Goal: Information Seeking & Learning: Learn about a topic

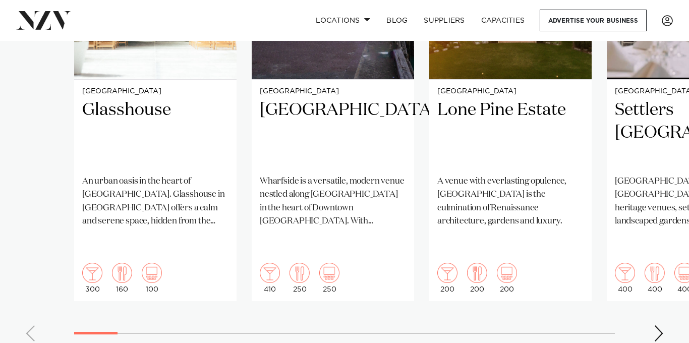
scroll to position [875, 0]
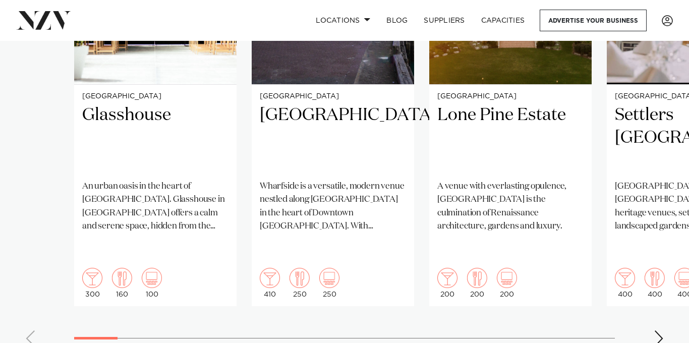
click at [658, 330] on div "Next slide" at bounding box center [659, 338] width 10 height 16
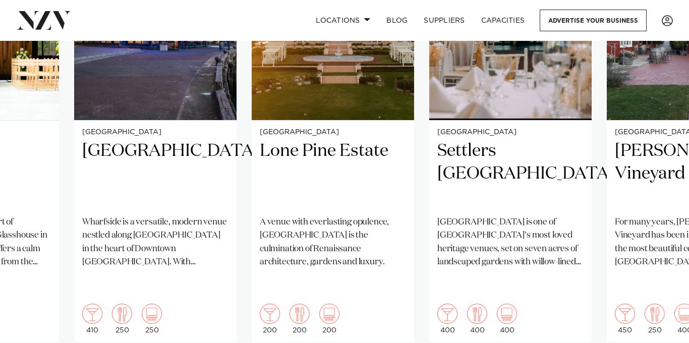
scroll to position [839, 0]
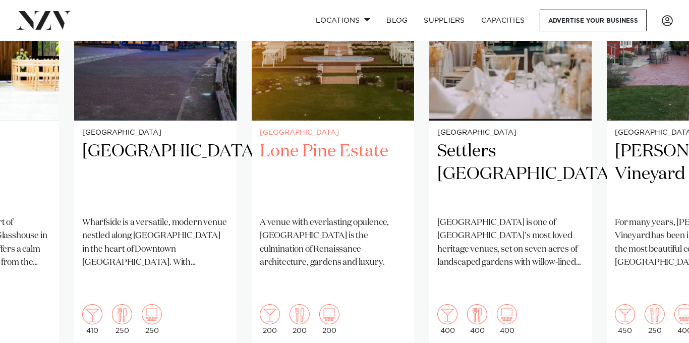
click at [359, 128] on div "[GEOGRAPHIC_DATA] [GEOGRAPHIC_DATA] A venue with everlasting opulence, [GEOGRAP…" at bounding box center [333, 232] width 162 height 222
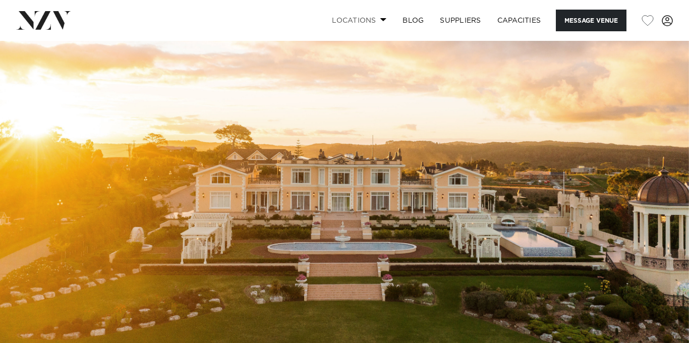
click at [367, 16] on link "Locations" at bounding box center [359, 21] width 71 height 22
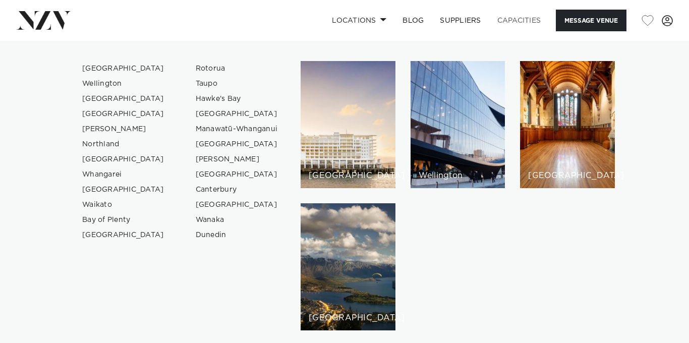
click at [508, 23] on link "Capacities" at bounding box center [519, 21] width 60 height 22
